Goal: Navigation & Orientation: Find specific page/section

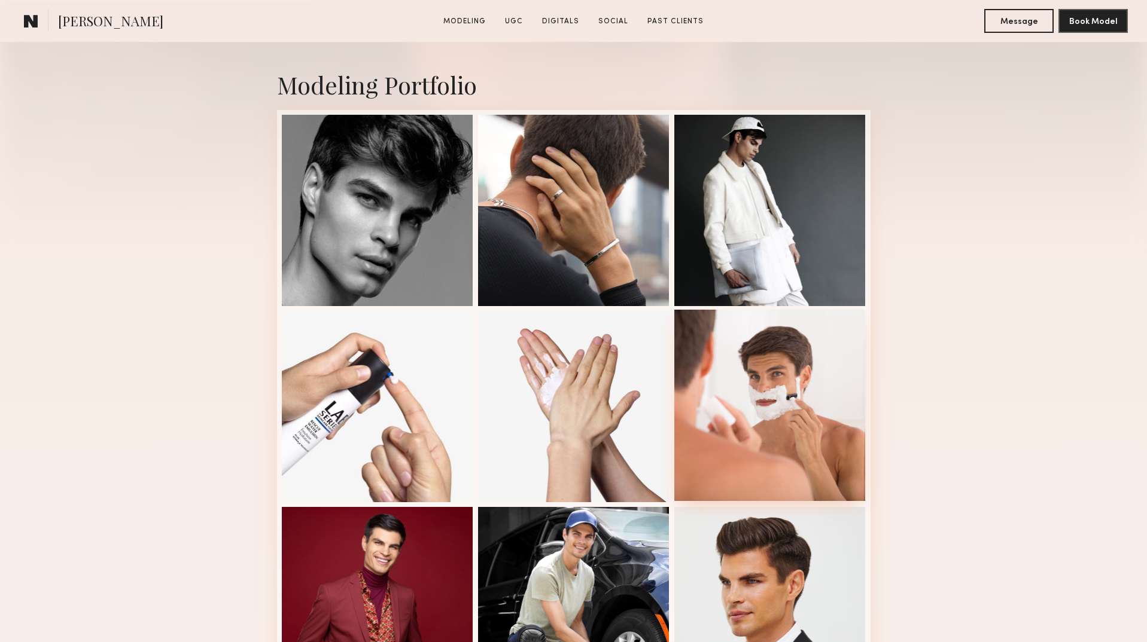
scroll to position [291, 0]
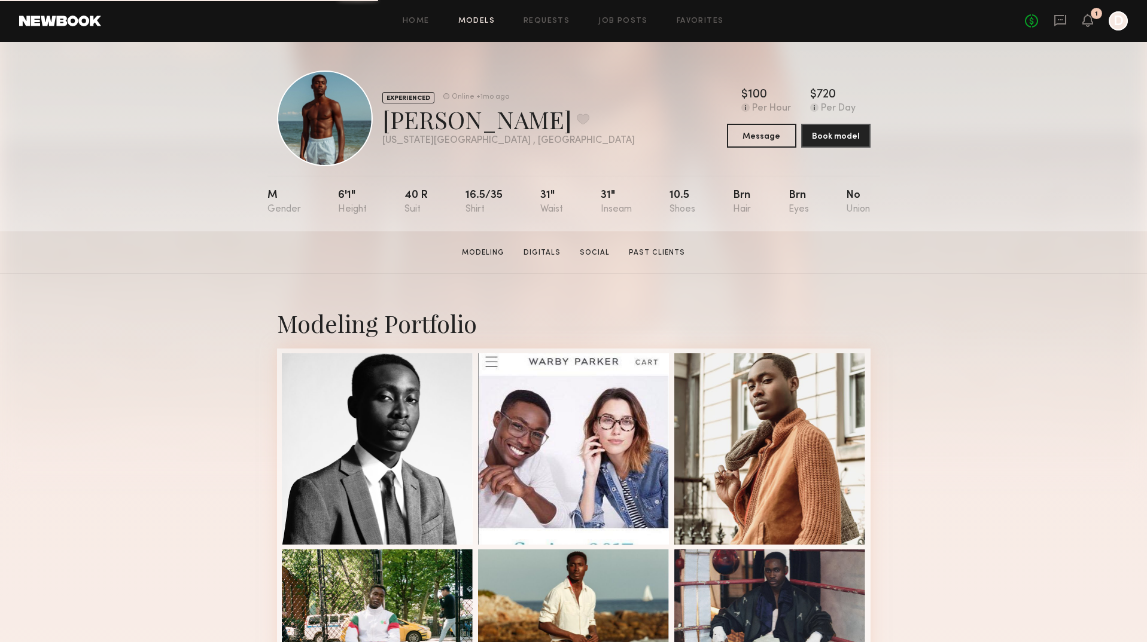
click at [473, 20] on link "Models" at bounding box center [476, 21] width 36 height 8
